Goal: Task Accomplishment & Management: Use online tool/utility

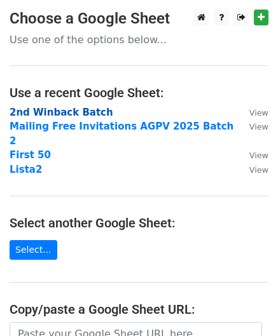
click at [45, 107] on strong "2nd Winback Batch" at bounding box center [62, 112] width 104 height 11
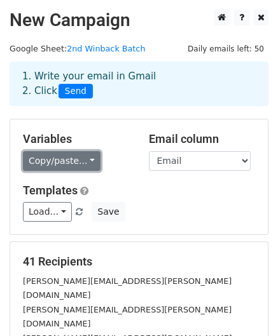
click at [82, 161] on link "Copy/paste..." at bounding box center [62, 161] width 78 height 20
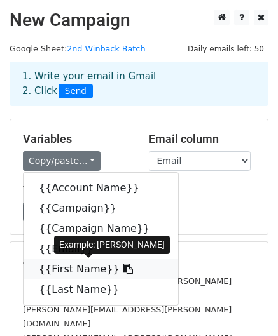
click at [123, 271] on icon at bounding box center [128, 269] width 10 height 10
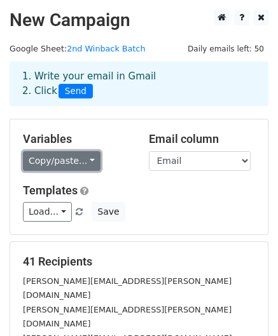
click at [80, 167] on link "Copy/paste..." at bounding box center [62, 161] width 78 height 20
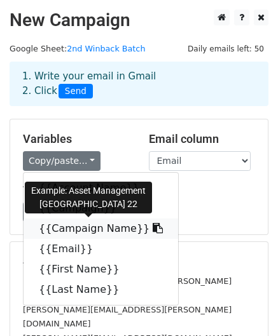
click at [153, 231] on icon at bounding box center [158, 228] width 10 height 10
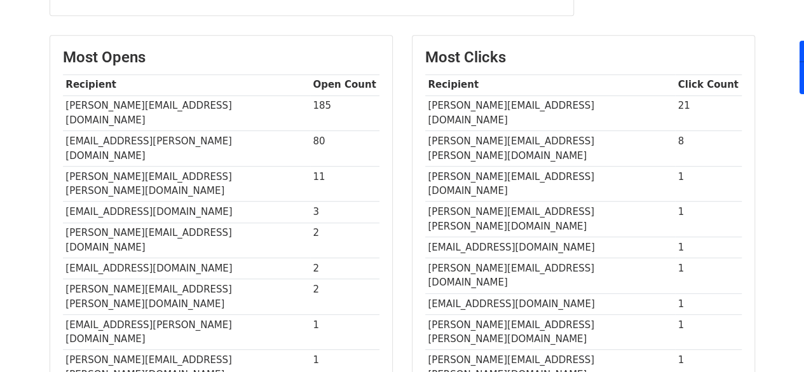
scroll to position [291, 0]
drag, startPoint x: 322, startPoint y: 101, endPoint x: 286, endPoint y: 99, distance: 35.7
click at [286, 99] on tr "nicola.kleihues@vattenfall.de 185" at bounding box center [221, 113] width 317 height 36
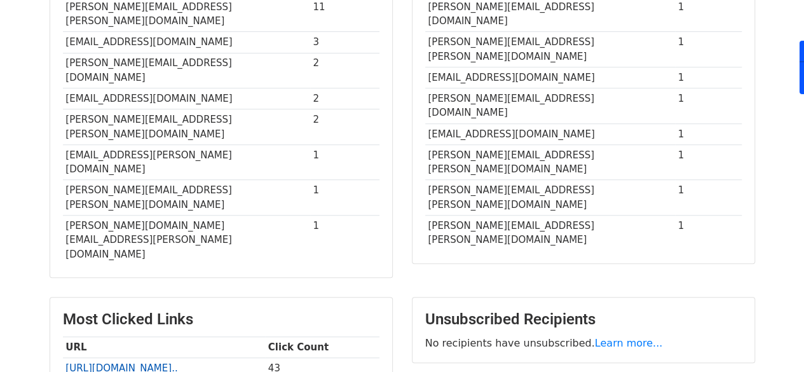
click at [156, 362] on link "https://www.solarplaza.com/..." at bounding box center [121, 367] width 112 height 11
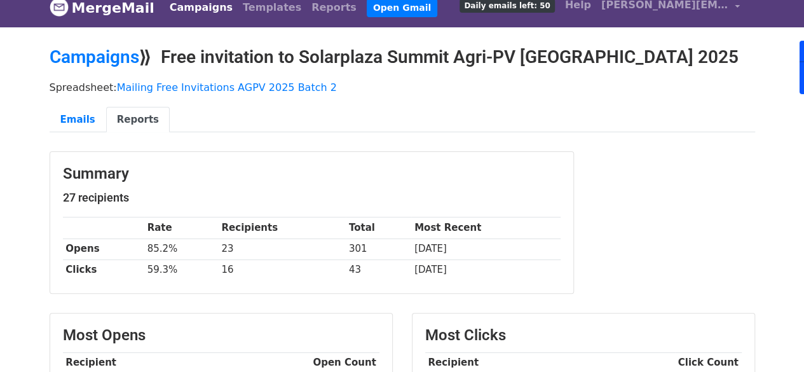
scroll to position [13, 0]
